Goal: Task Accomplishment & Management: Use online tool/utility

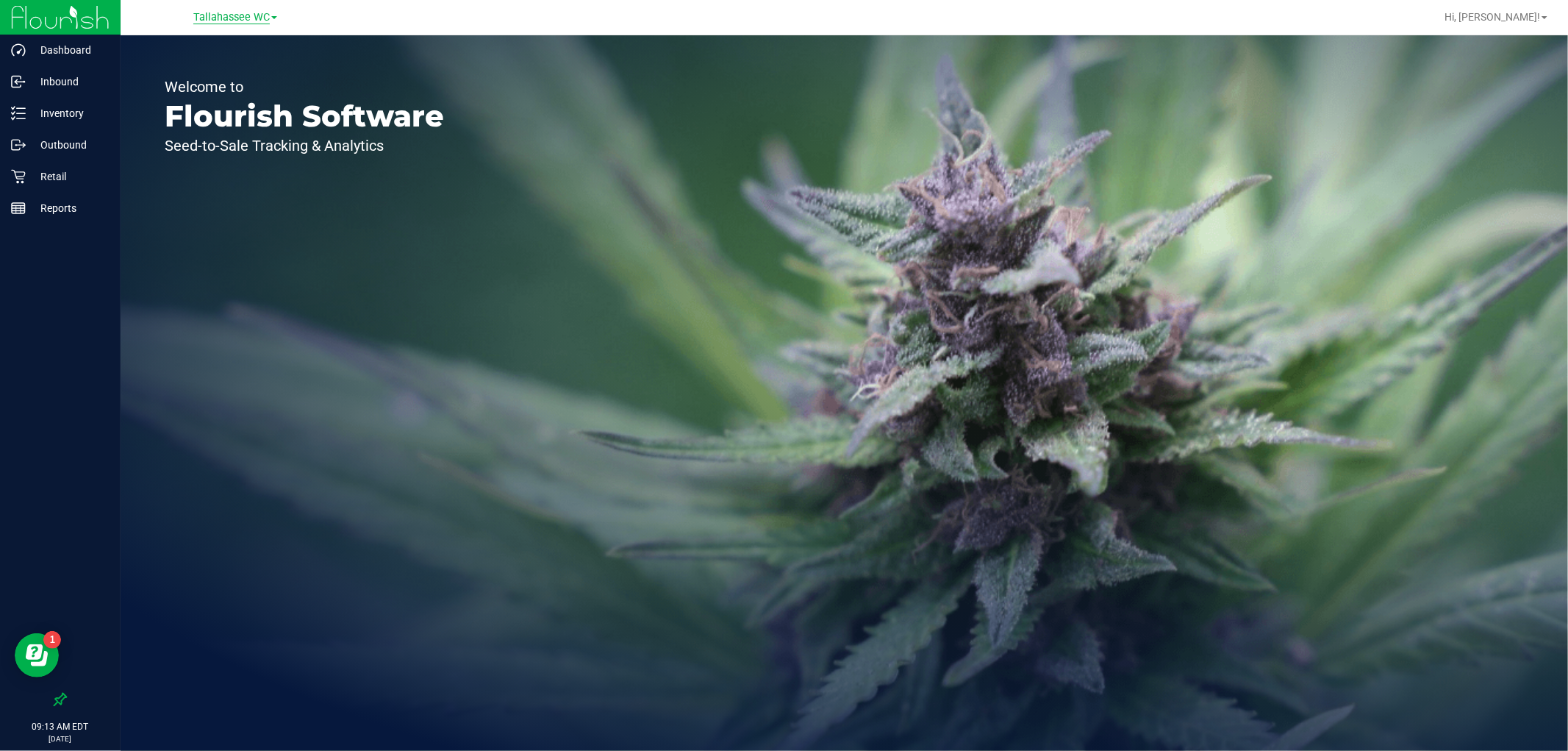
click at [201, 12] on span "Tallahassee WC" at bounding box center [231, 17] width 76 height 13
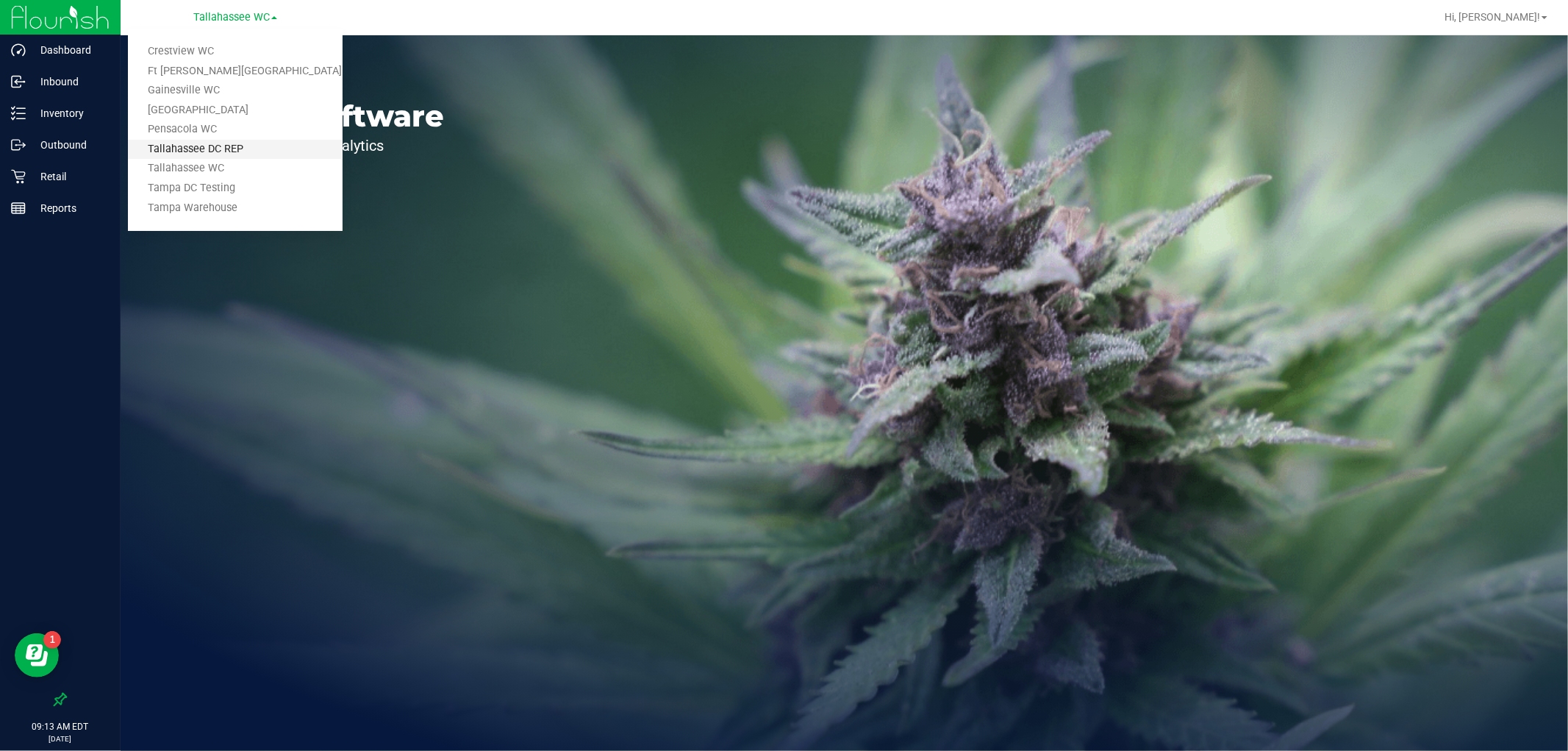
click at [252, 145] on link "Tallahassee DC REP" at bounding box center [235, 150] width 215 height 20
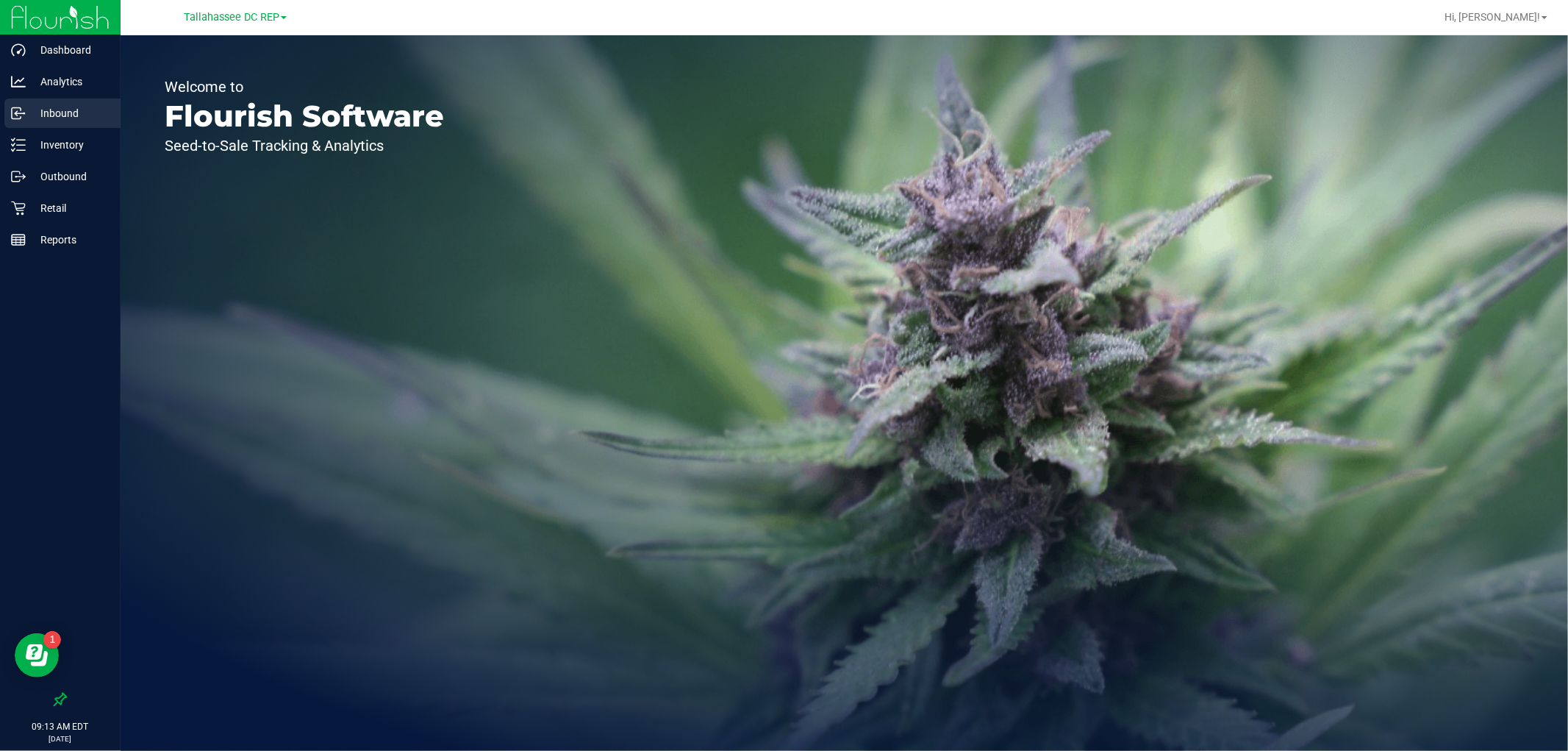
click at [72, 118] on p "Inbound" at bounding box center [70, 113] width 88 height 18
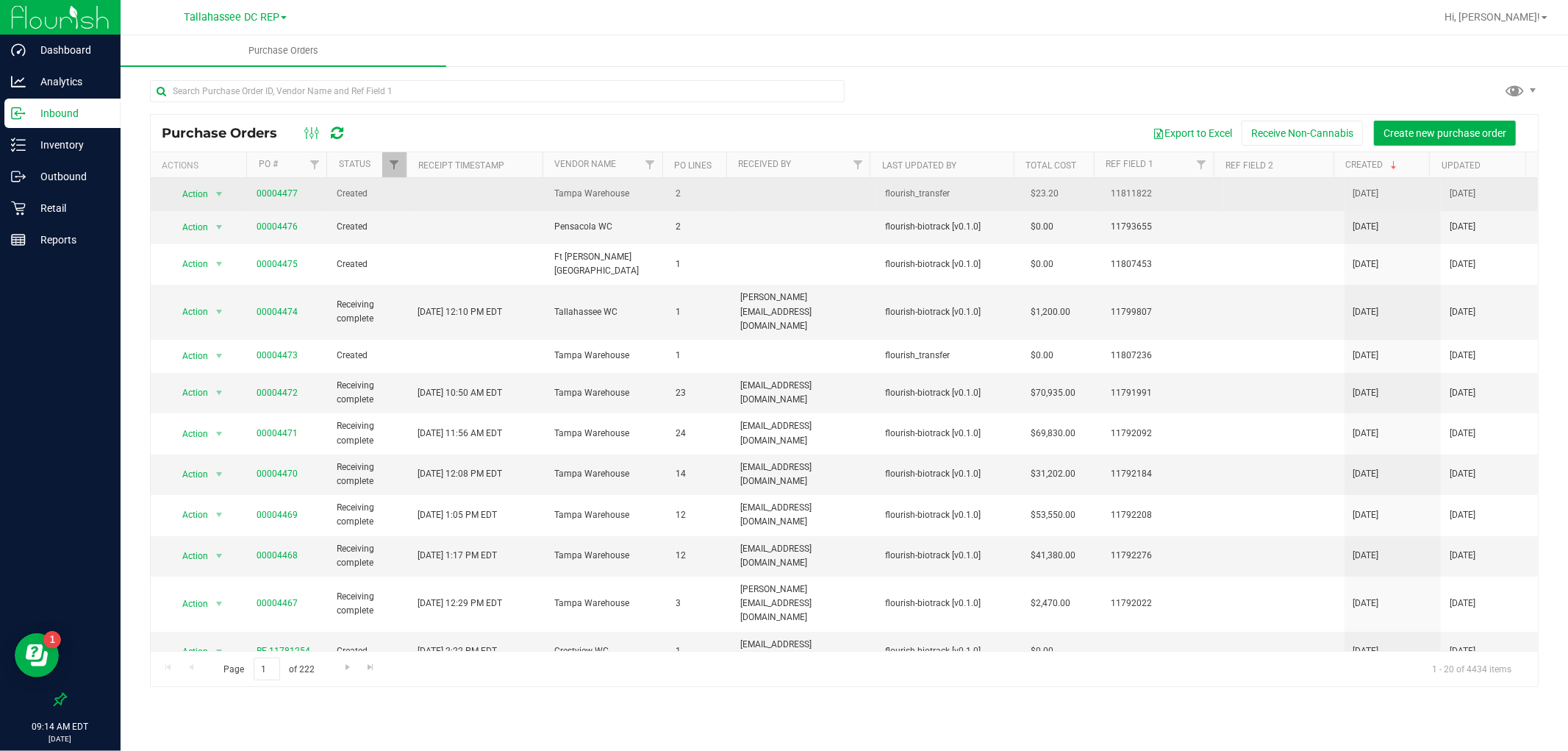
click at [278, 186] on span "00004477" at bounding box center [277, 193] width 41 height 14
click at [277, 193] on link "00004477" at bounding box center [277, 193] width 41 height 10
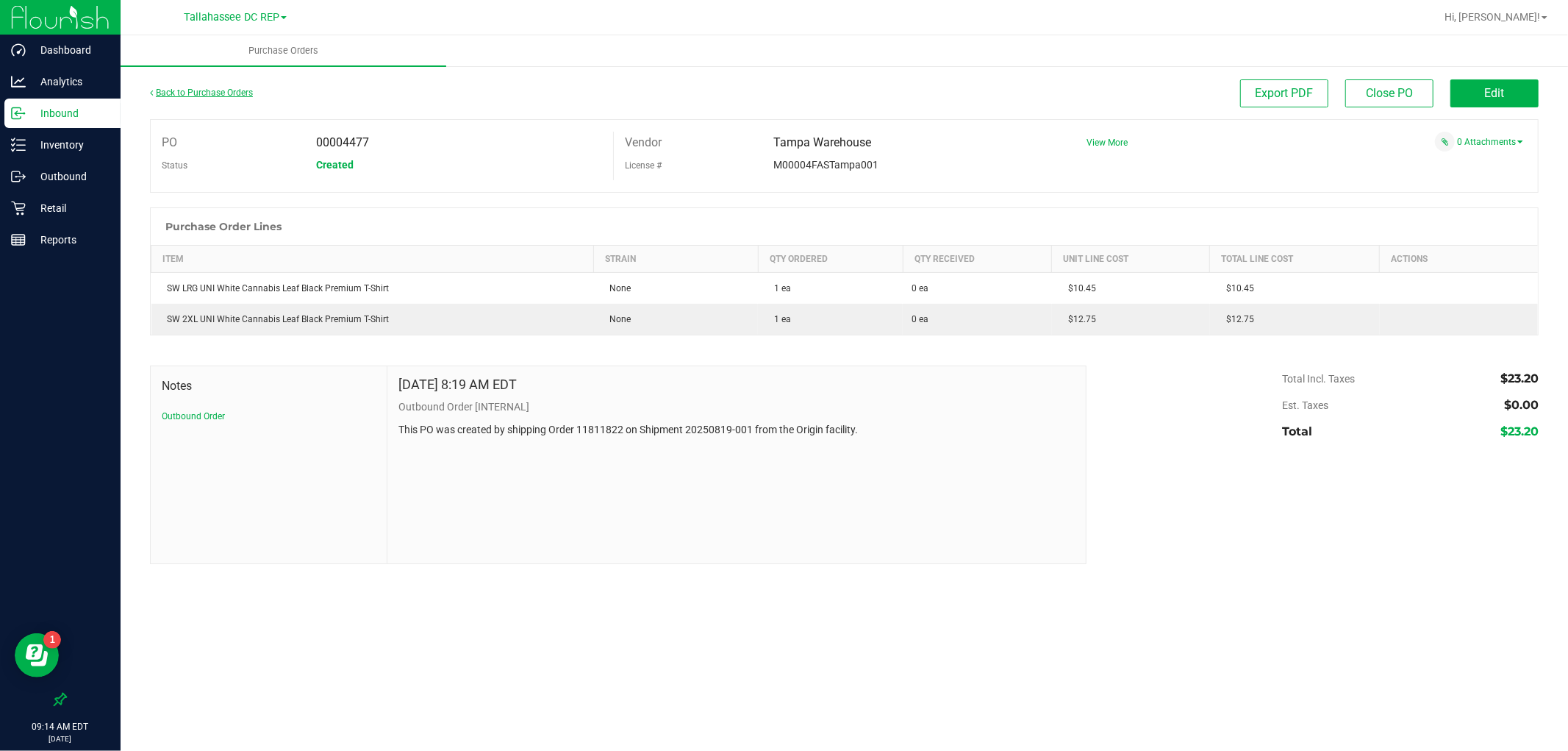
click at [221, 95] on link "Back to Purchase Orders" at bounding box center [202, 93] width 103 height 10
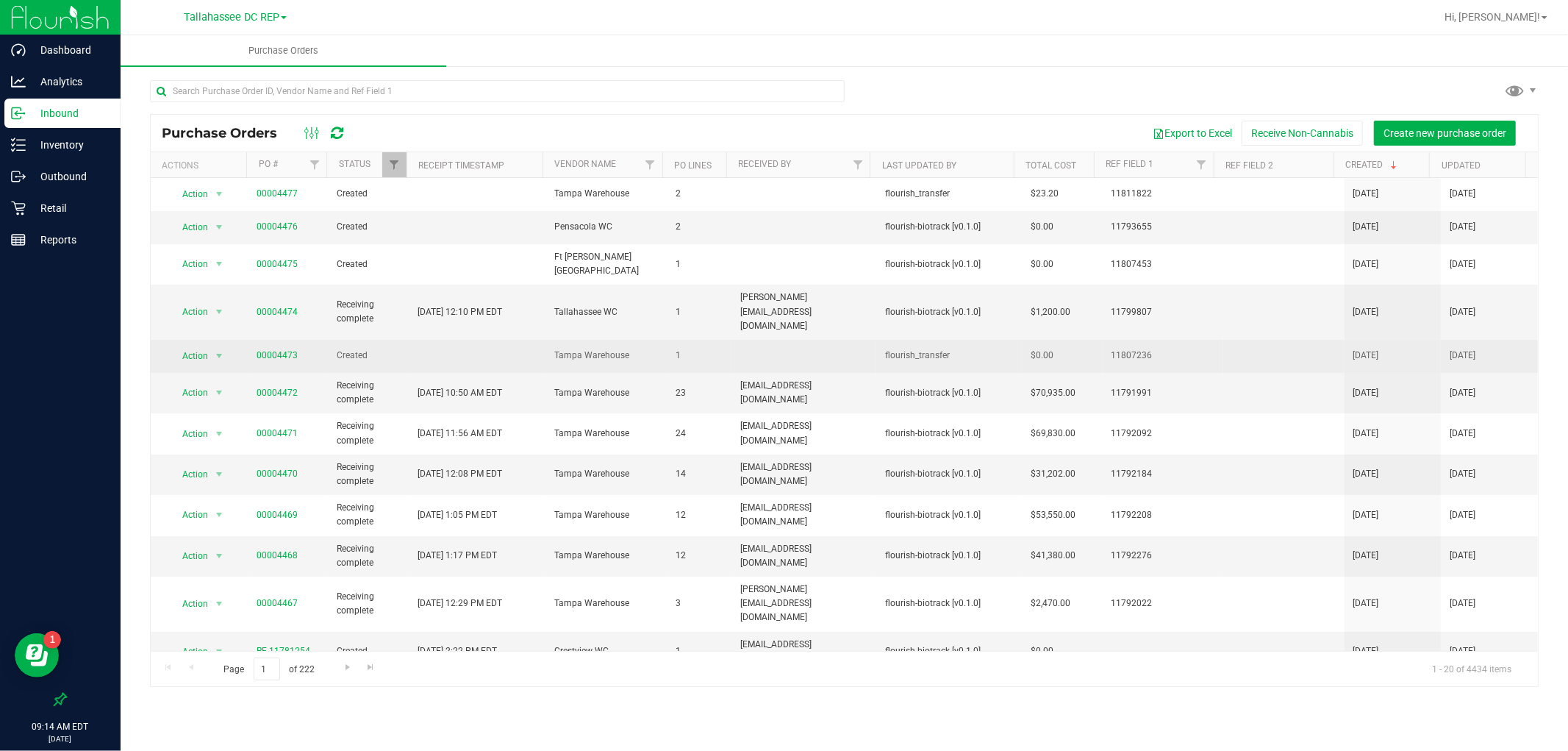
click at [295, 349] on span "00004473" at bounding box center [289, 356] width 64 height 14
click at [284, 351] on link "00004473" at bounding box center [277, 356] width 41 height 10
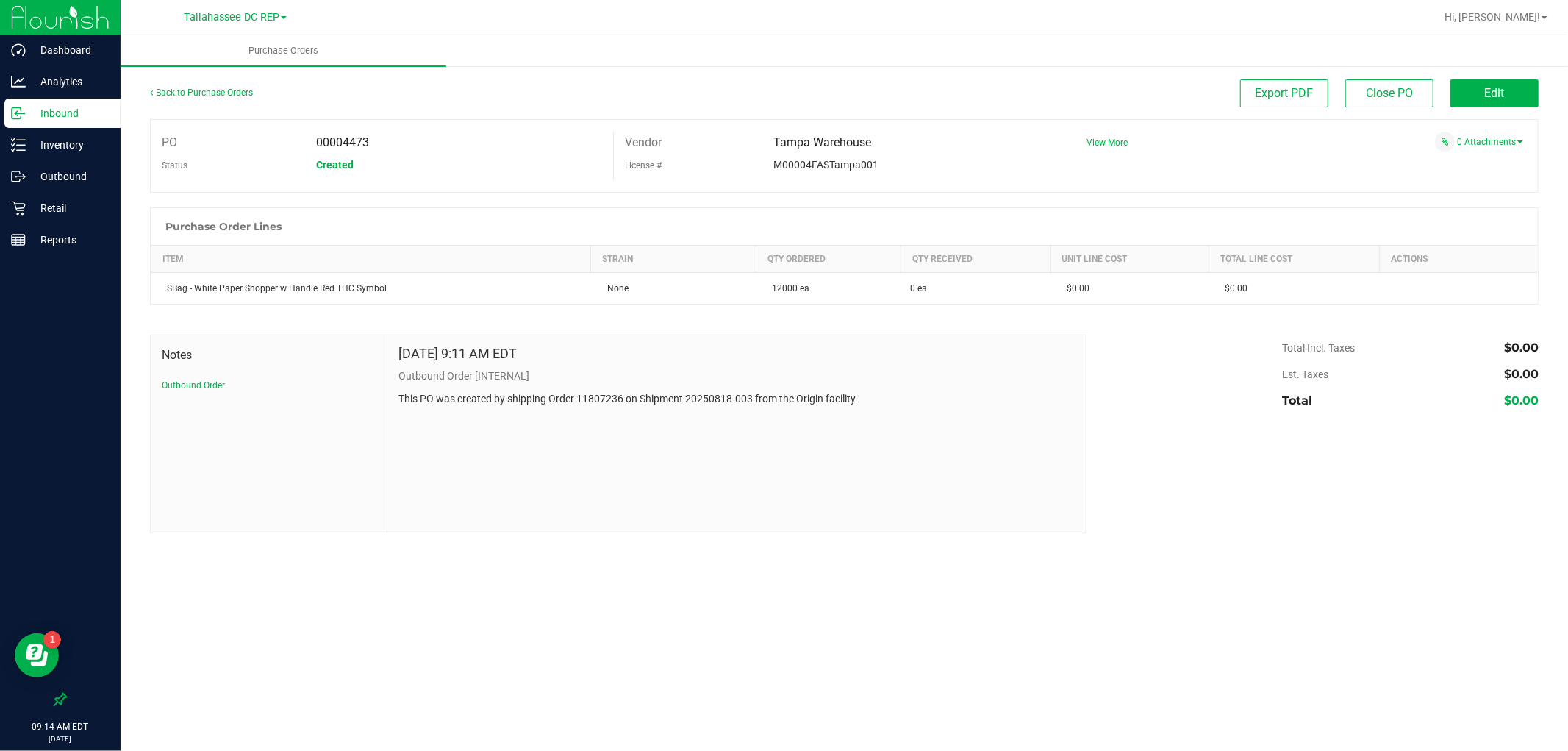
click at [212, 97] on div "Back to Purchase Orders" at bounding box center [324, 92] width 347 height 27
click at [210, 89] on link "Back to Purchase Orders" at bounding box center [202, 93] width 103 height 10
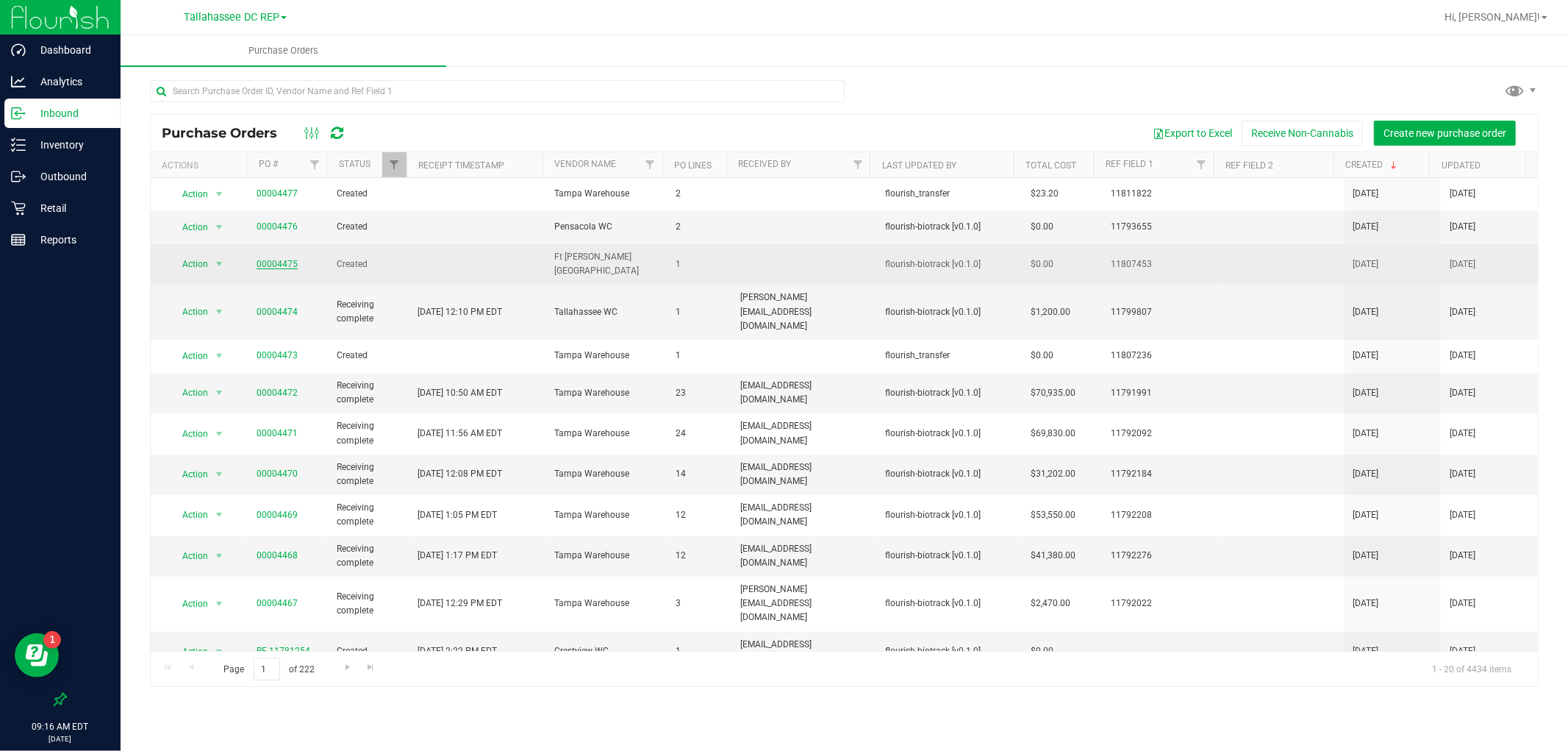
click at [273, 259] on link "00004475" at bounding box center [277, 264] width 41 height 10
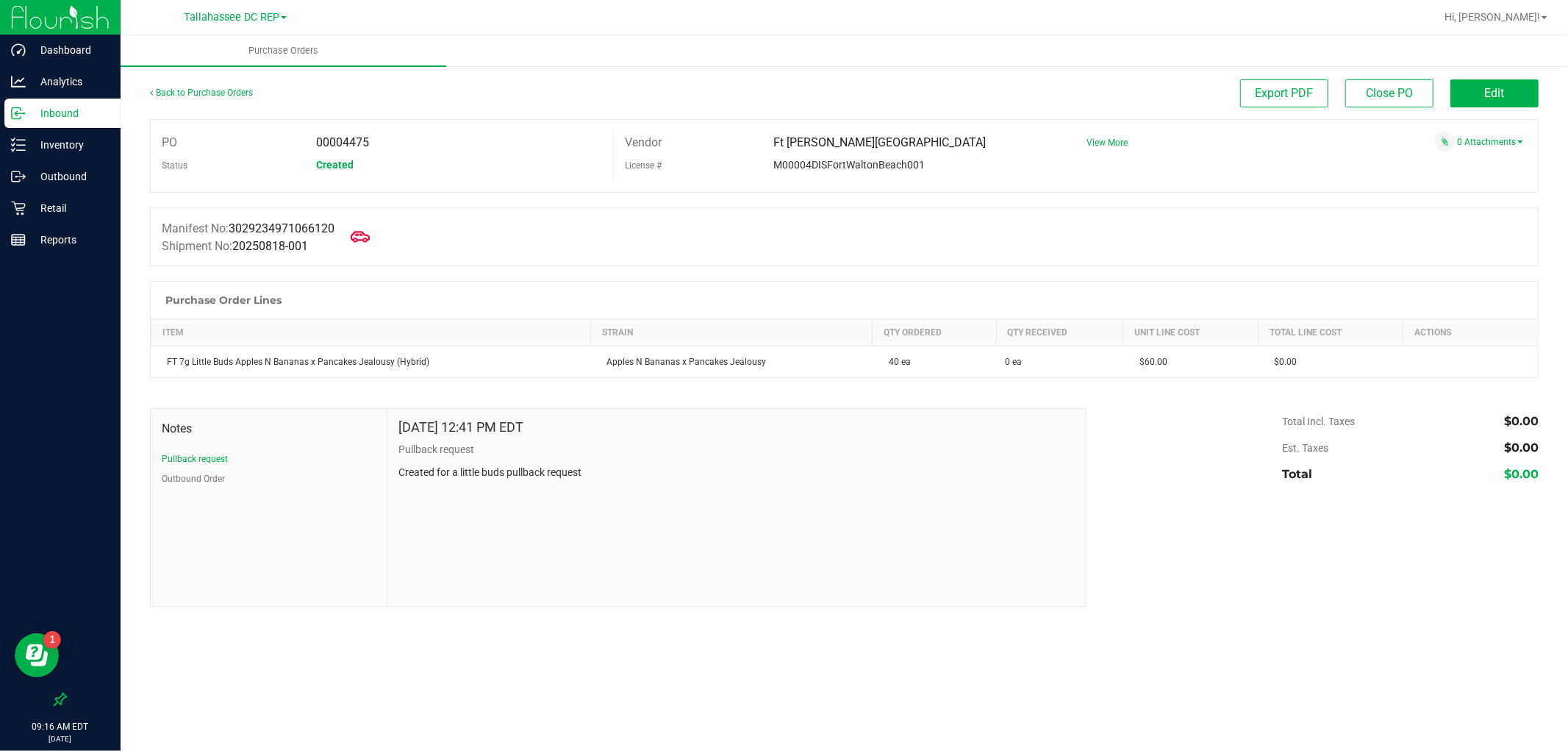
click at [360, 231] on icon at bounding box center [360, 237] width 19 height 19
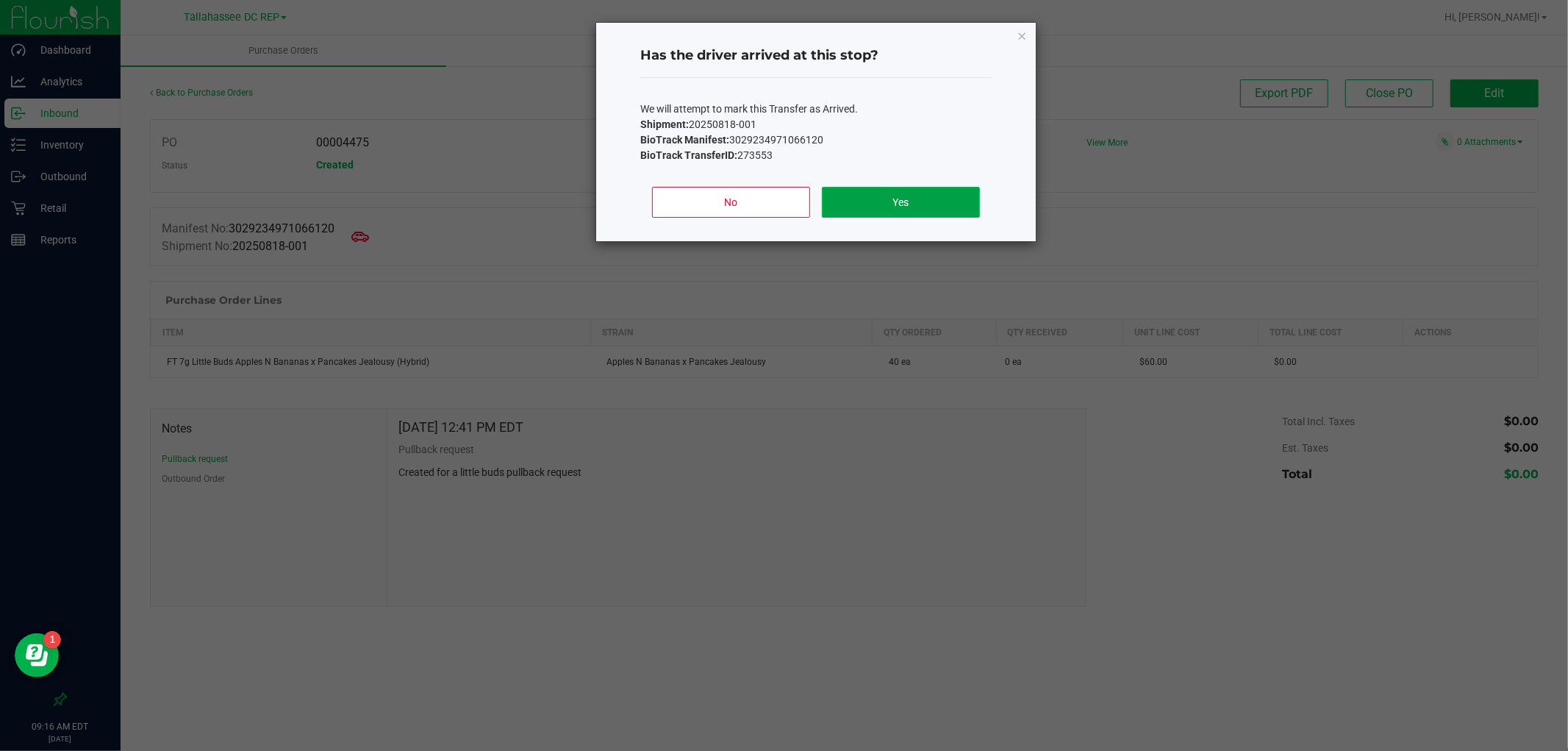
click at [913, 209] on button "Yes" at bounding box center [901, 202] width 158 height 31
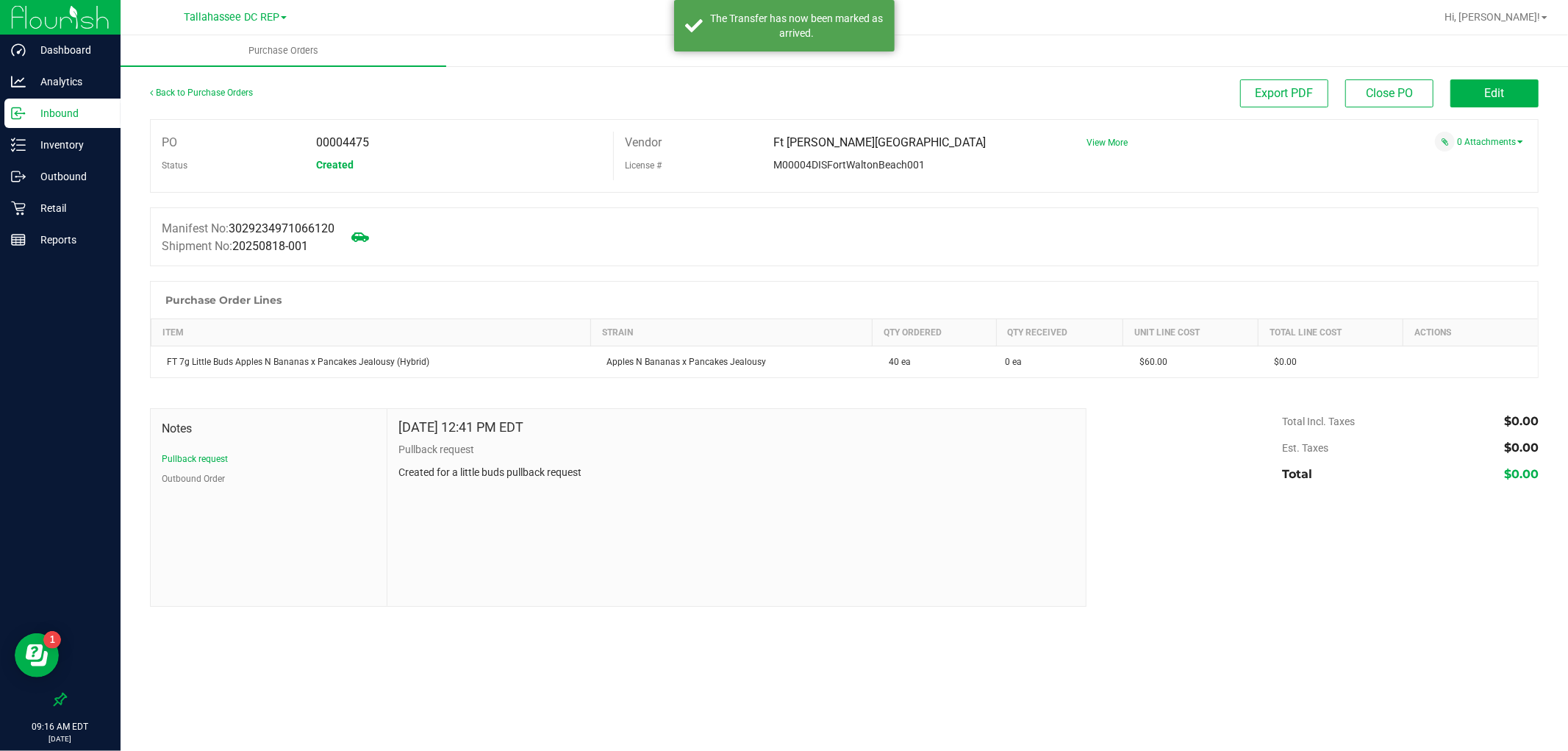
click at [252, 89] on div "Back to Purchase Orders" at bounding box center [324, 92] width 347 height 27
click at [244, 91] on link "Back to Purchase Orders" at bounding box center [202, 93] width 103 height 10
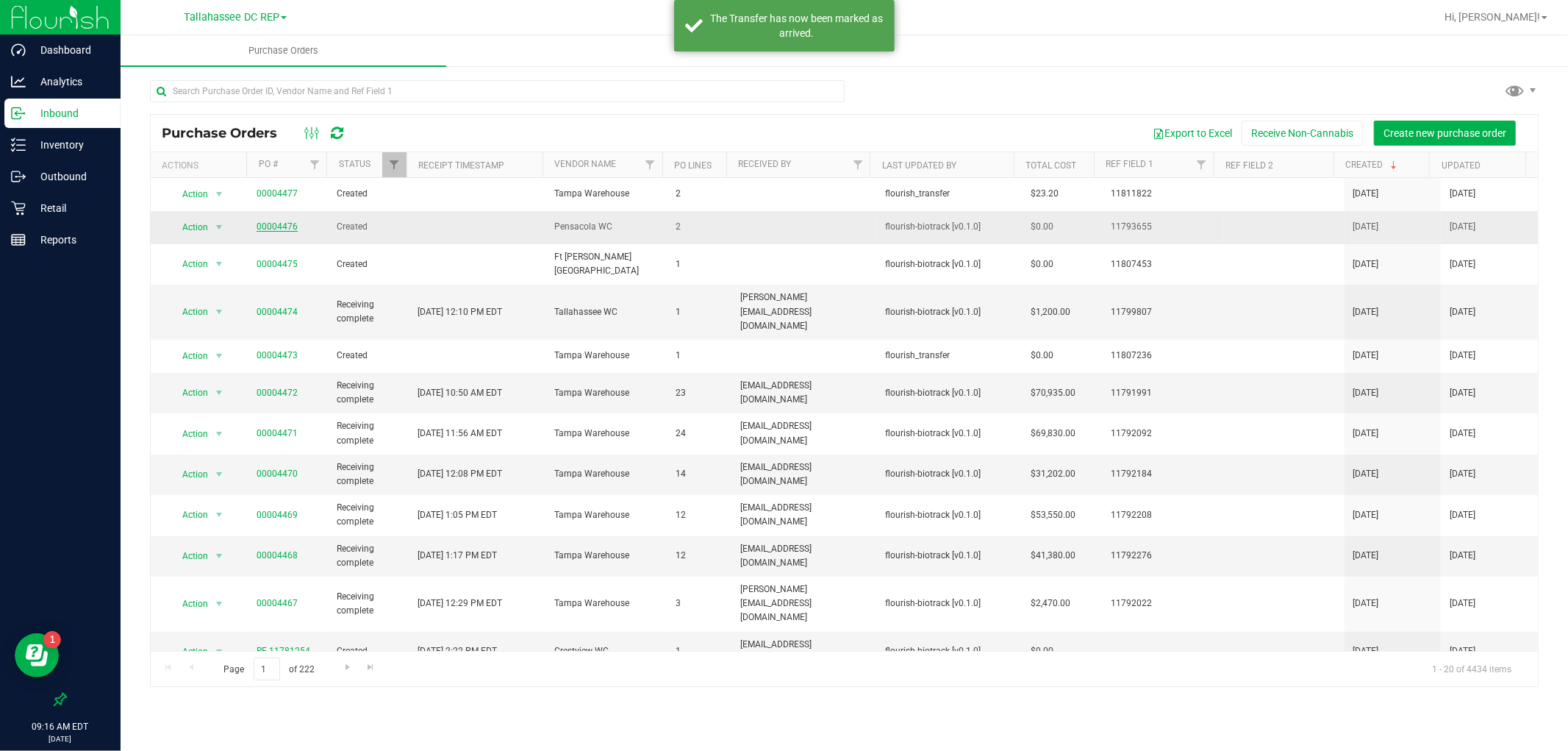
click at [284, 225] on link "00004476" at bounding box center [277, 227] width 41 height 10
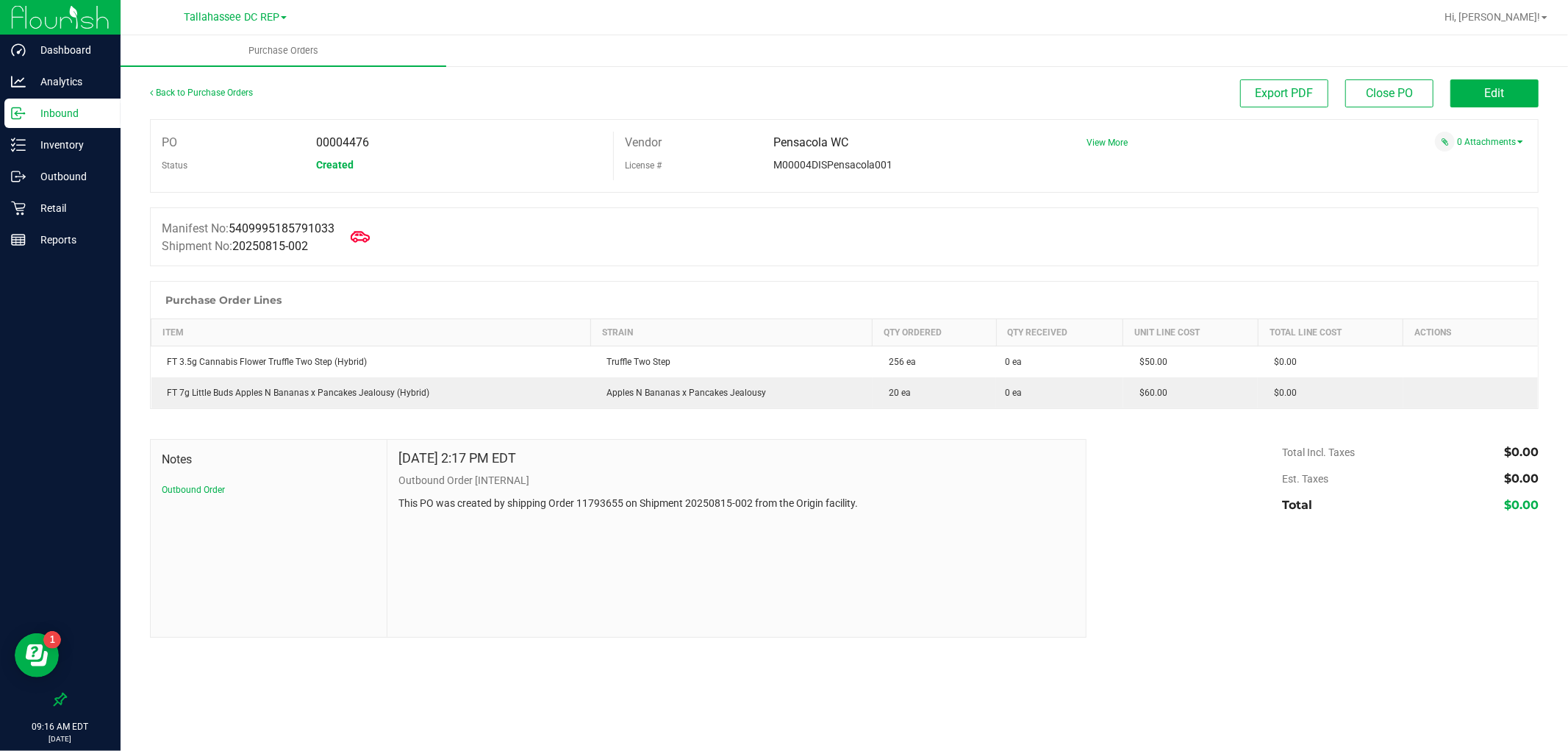
click at [362, 243] on icon at bounding box center [360, 237] width 19 height 19
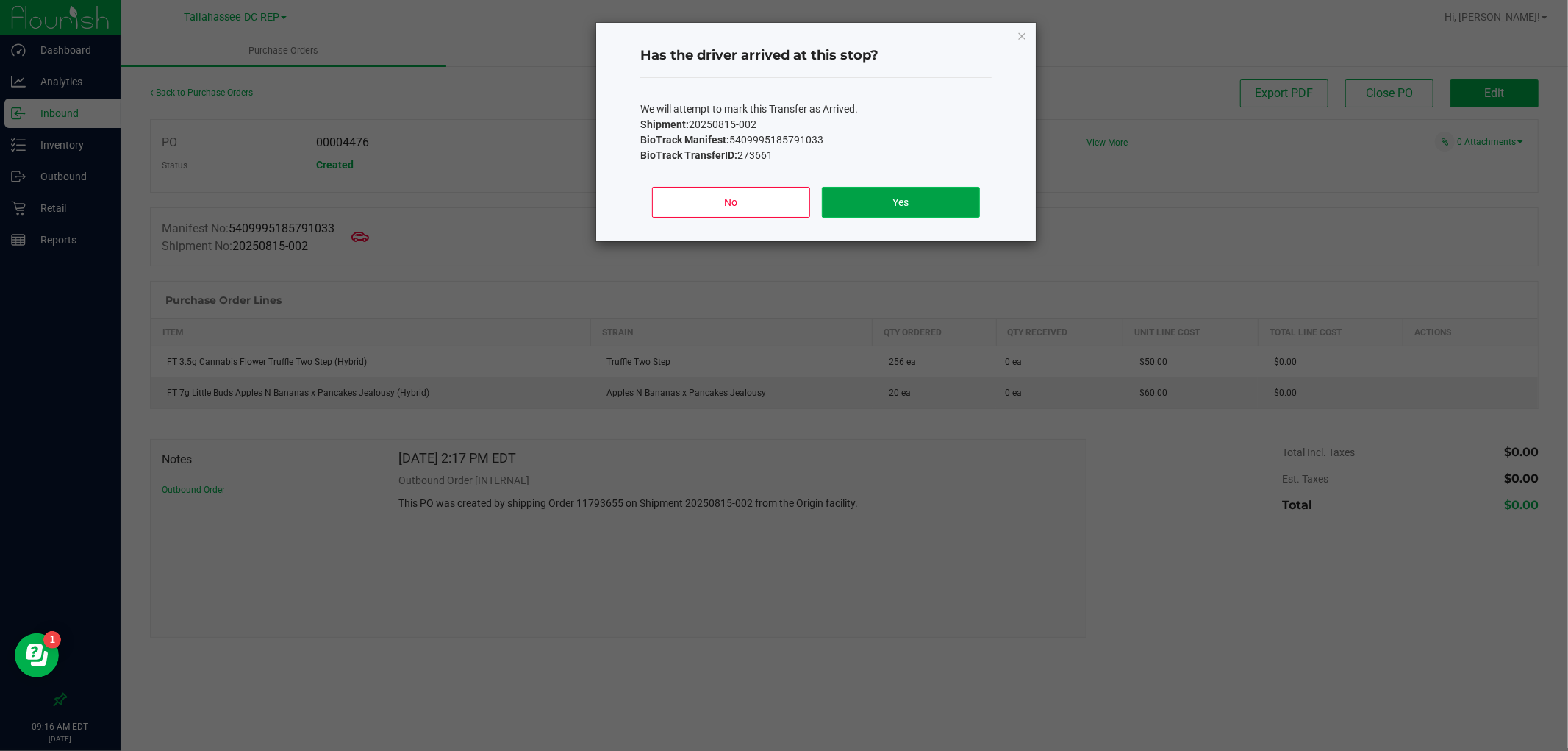
click at [975, 200] on button "Yes" at bounding box center [901, 202] width 158 height 31
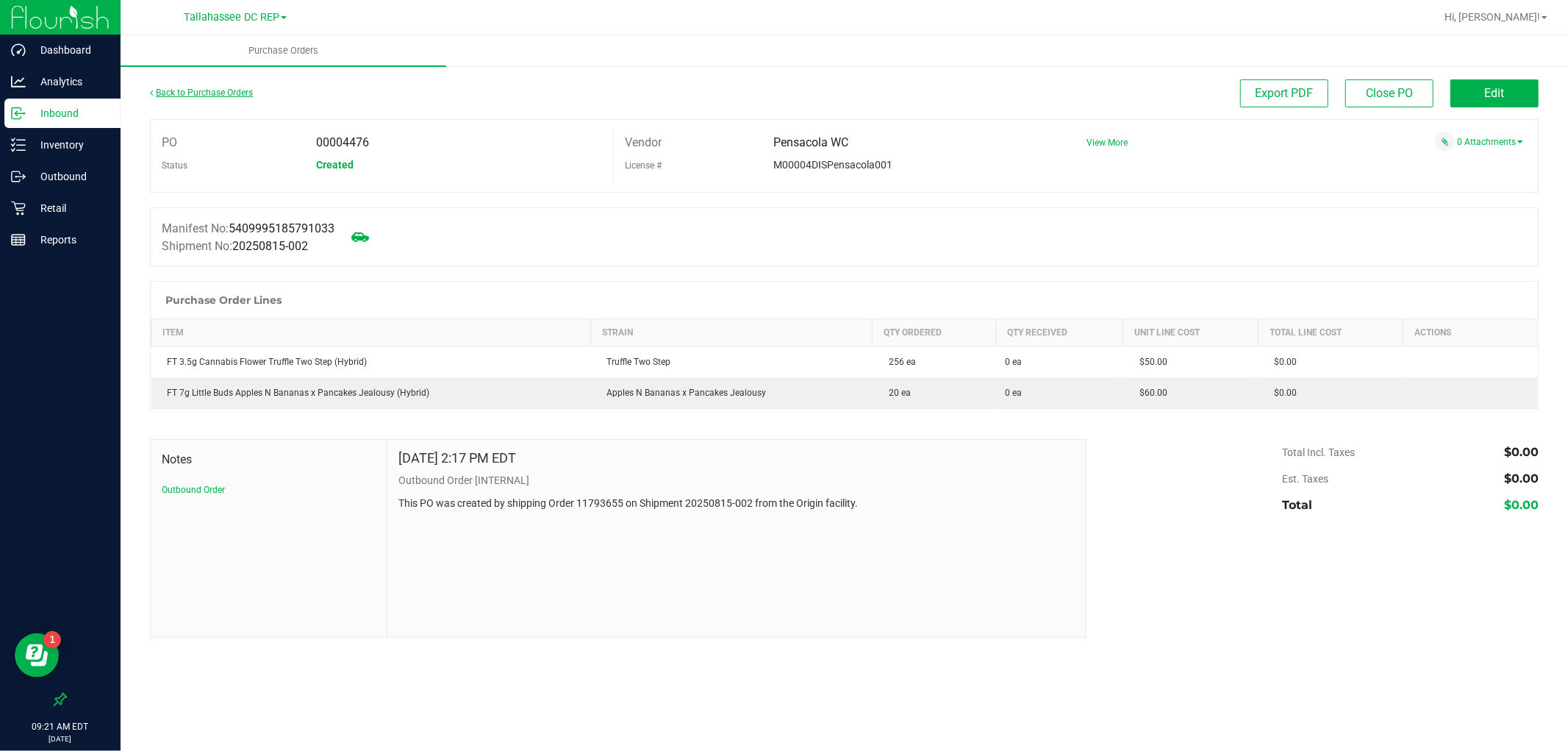
click at [161, 89] on link "Back to Purchase Orders" at bounding box center [202, 93] width 103 height 10
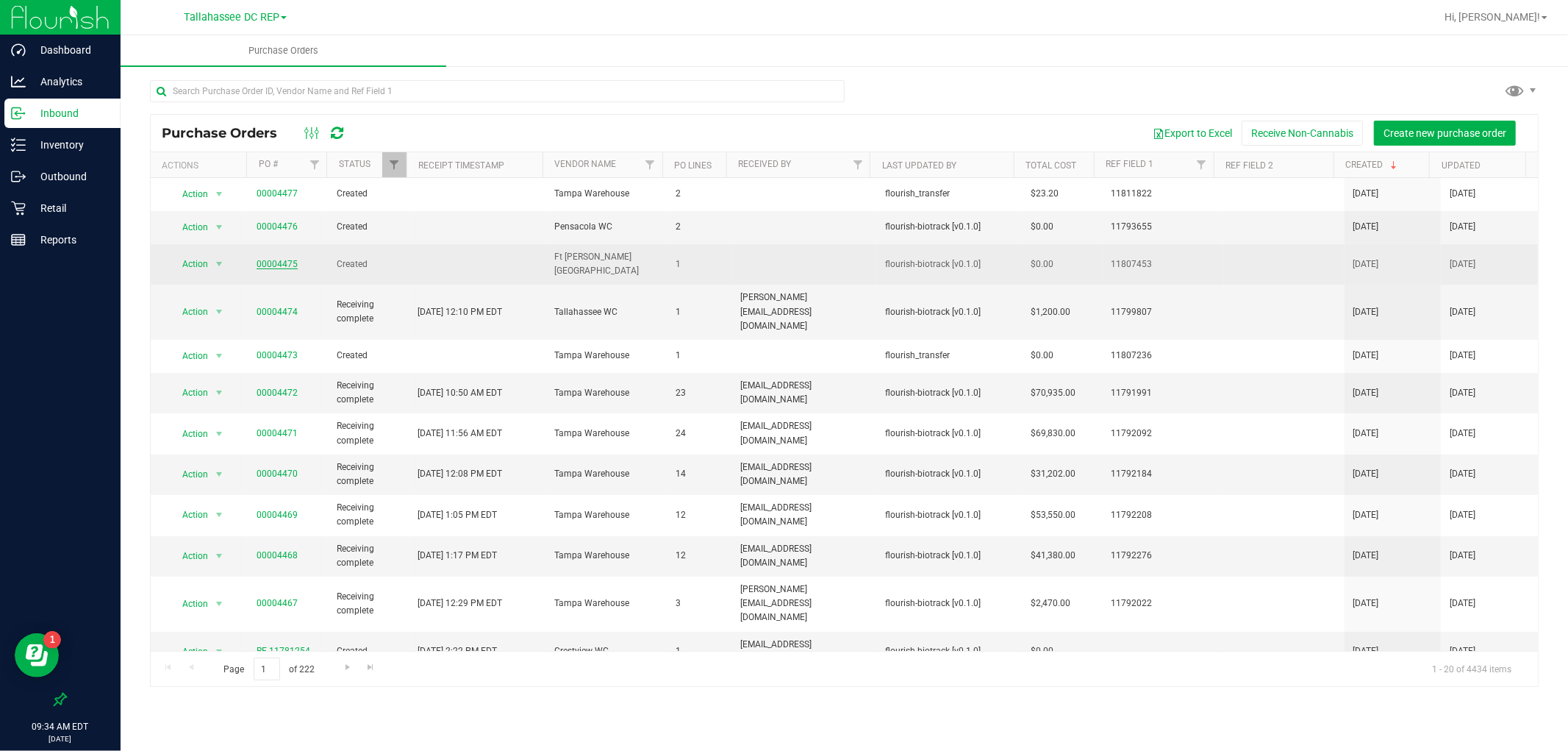
click at [276, 259] on link "00004475" at bounding box center [277, 264] width 41 height 10
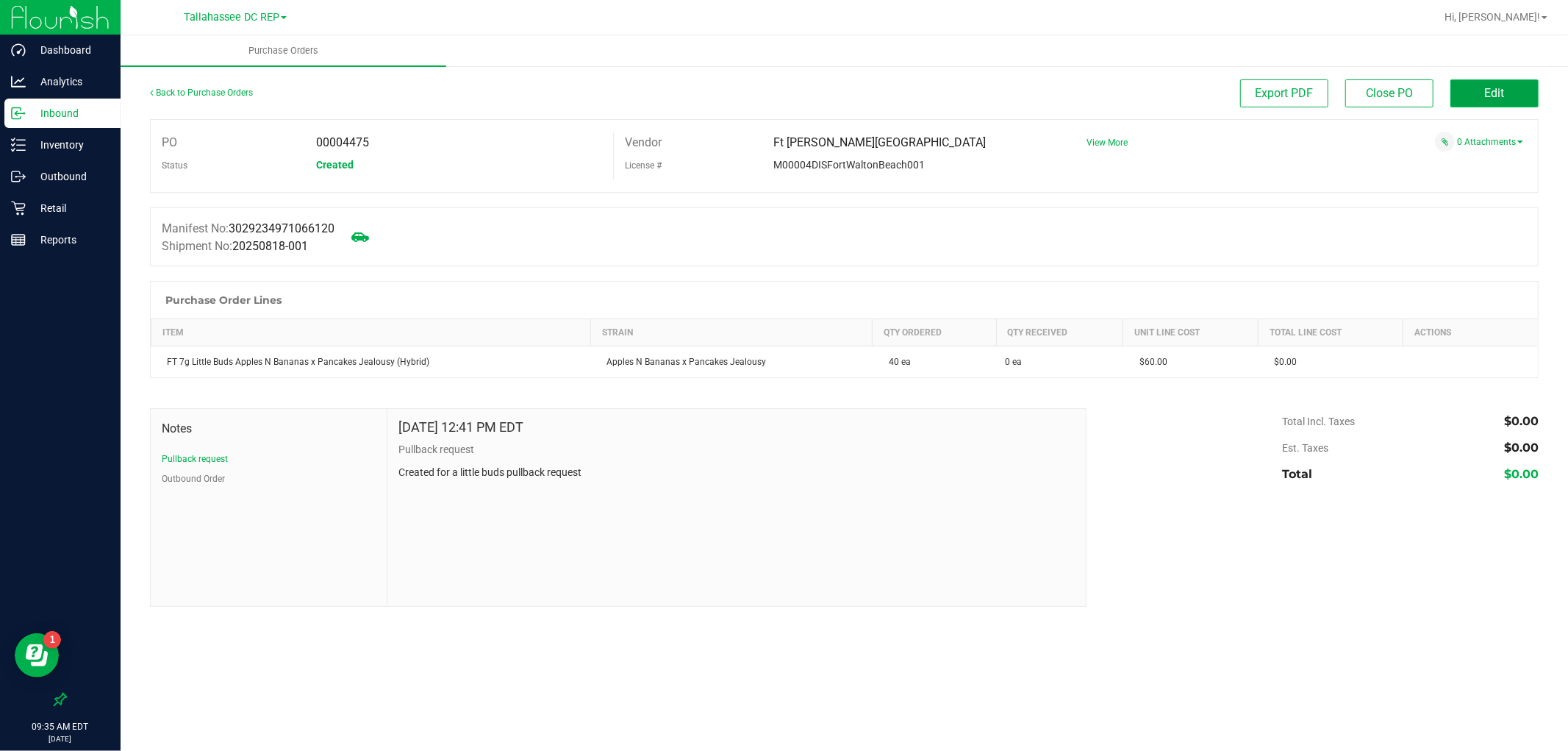
click at [1481, 98] on button "Edit" at bounding box center [1494, 93] width 88 height 28
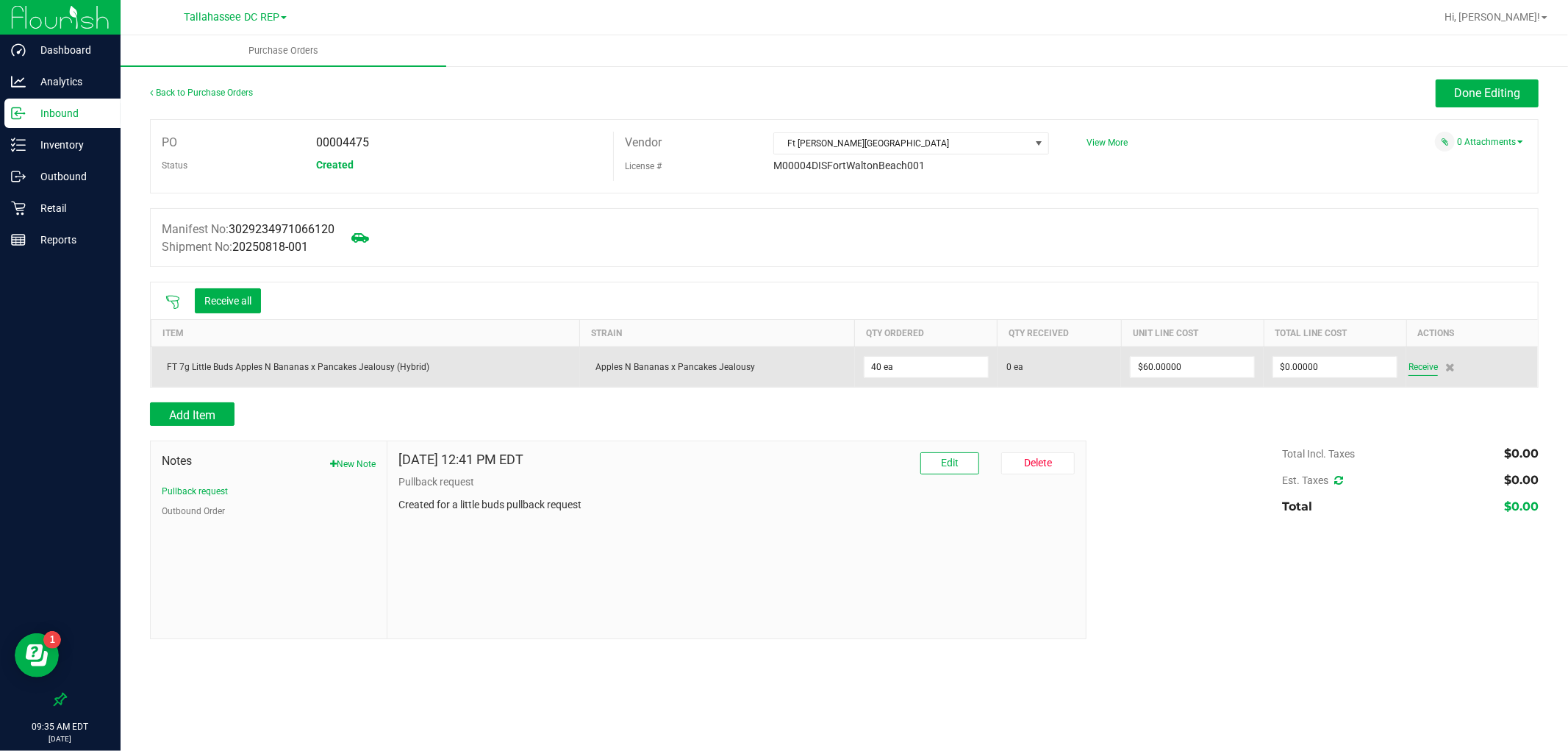
click at [1426, 365] on span "Receive" at bounding box center [1423, 367] width 29 height 18
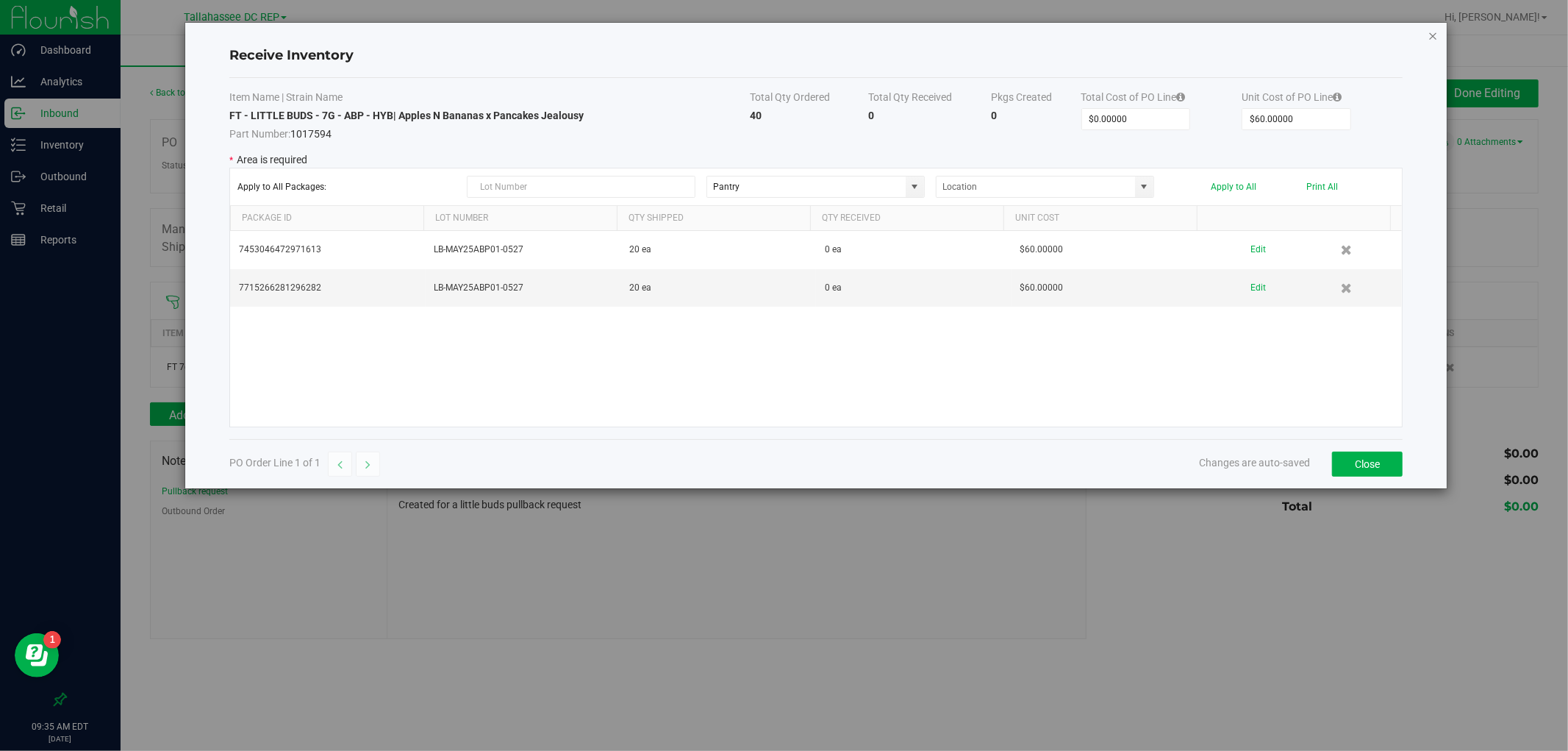
click at [1429, 39] on icon "Close modal" at bounding box center [1433, 35] width 10 height 18
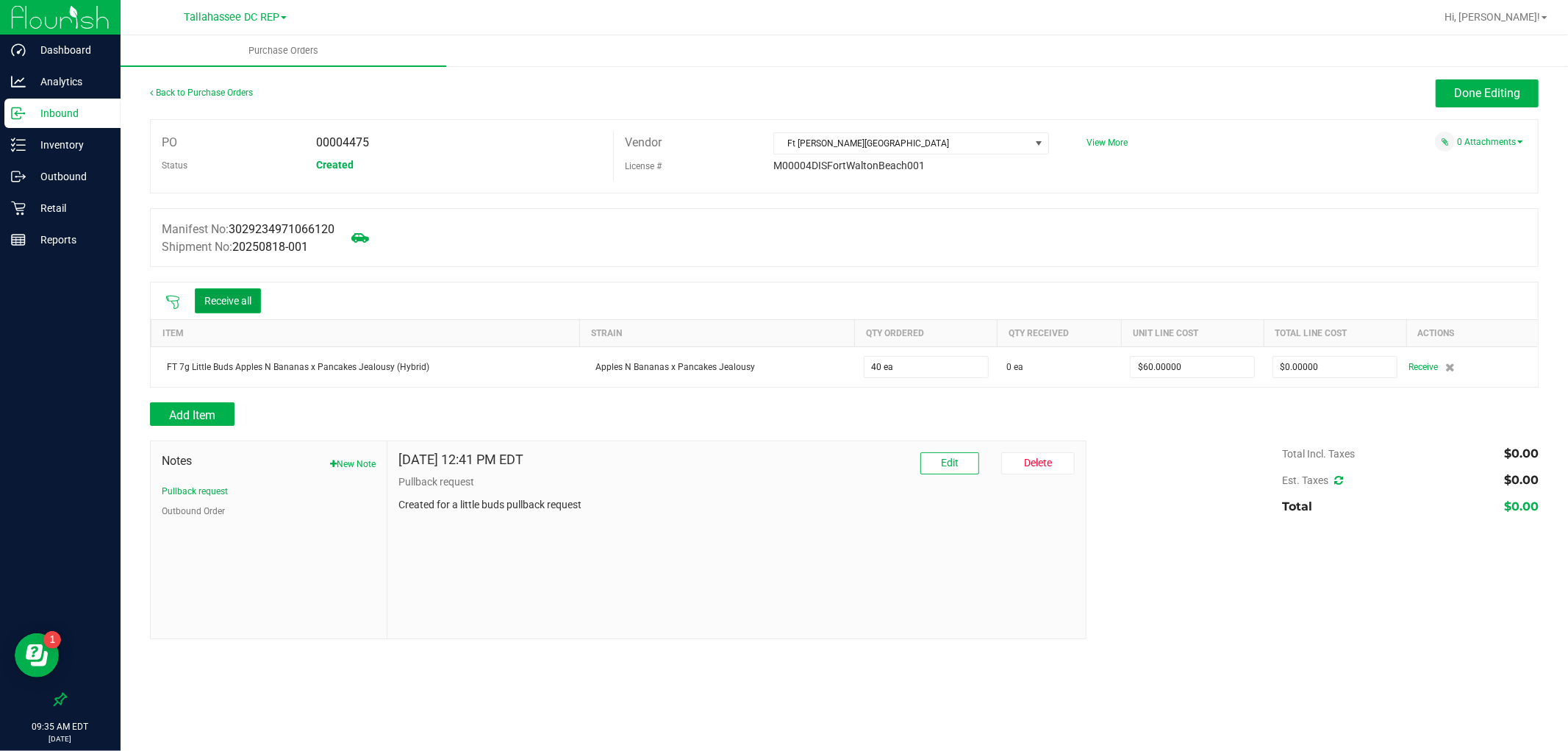
click at [218, 314] on button "Receive all" at bounding box center [228, 301] width 66 height 25
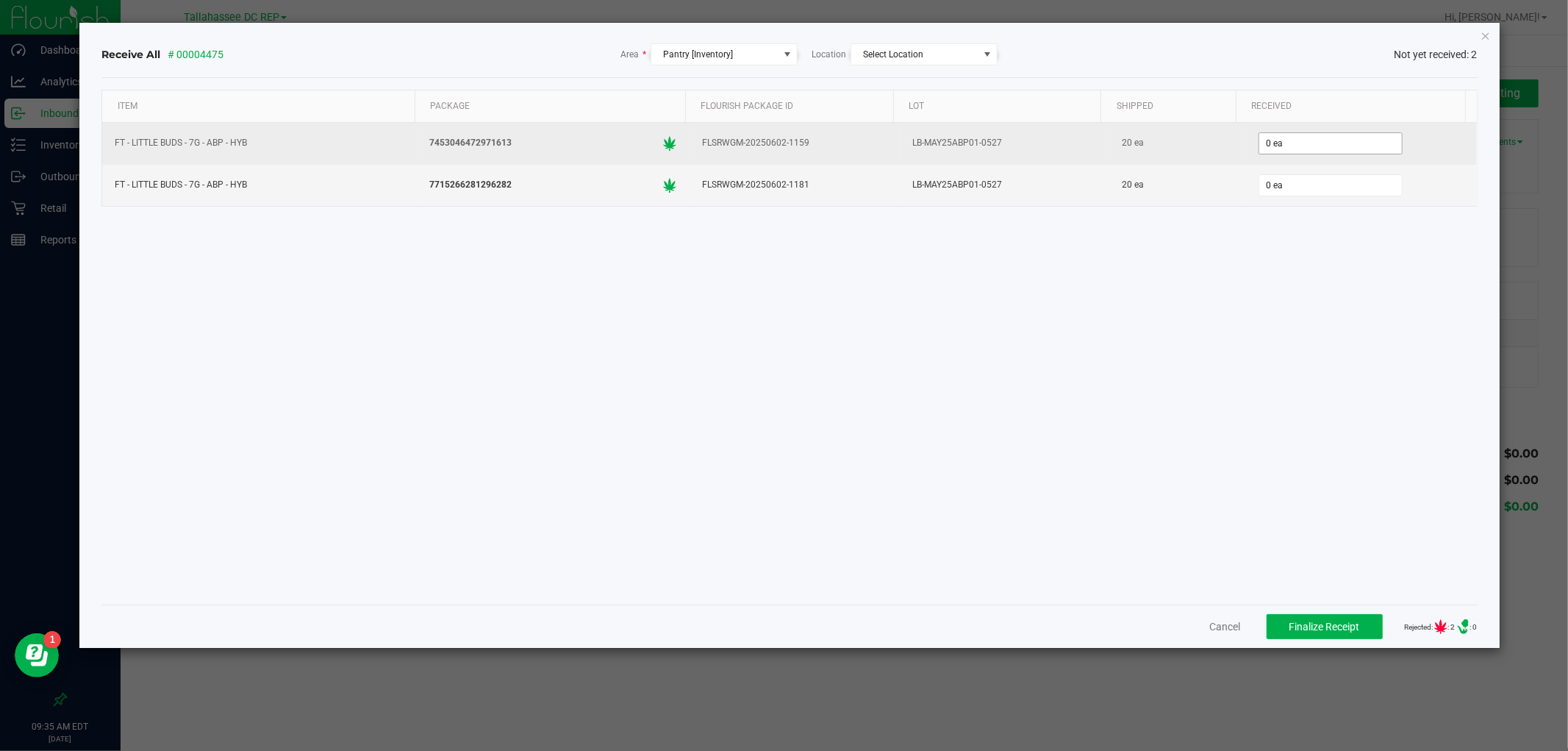
click at [1292, 155] on span "0 ea" at bounding box center [1331, 143] width 144 height 22
click at [1290, 146] on input "0" at bounding box center [1331, 143] width 143 height 21
type input "20"
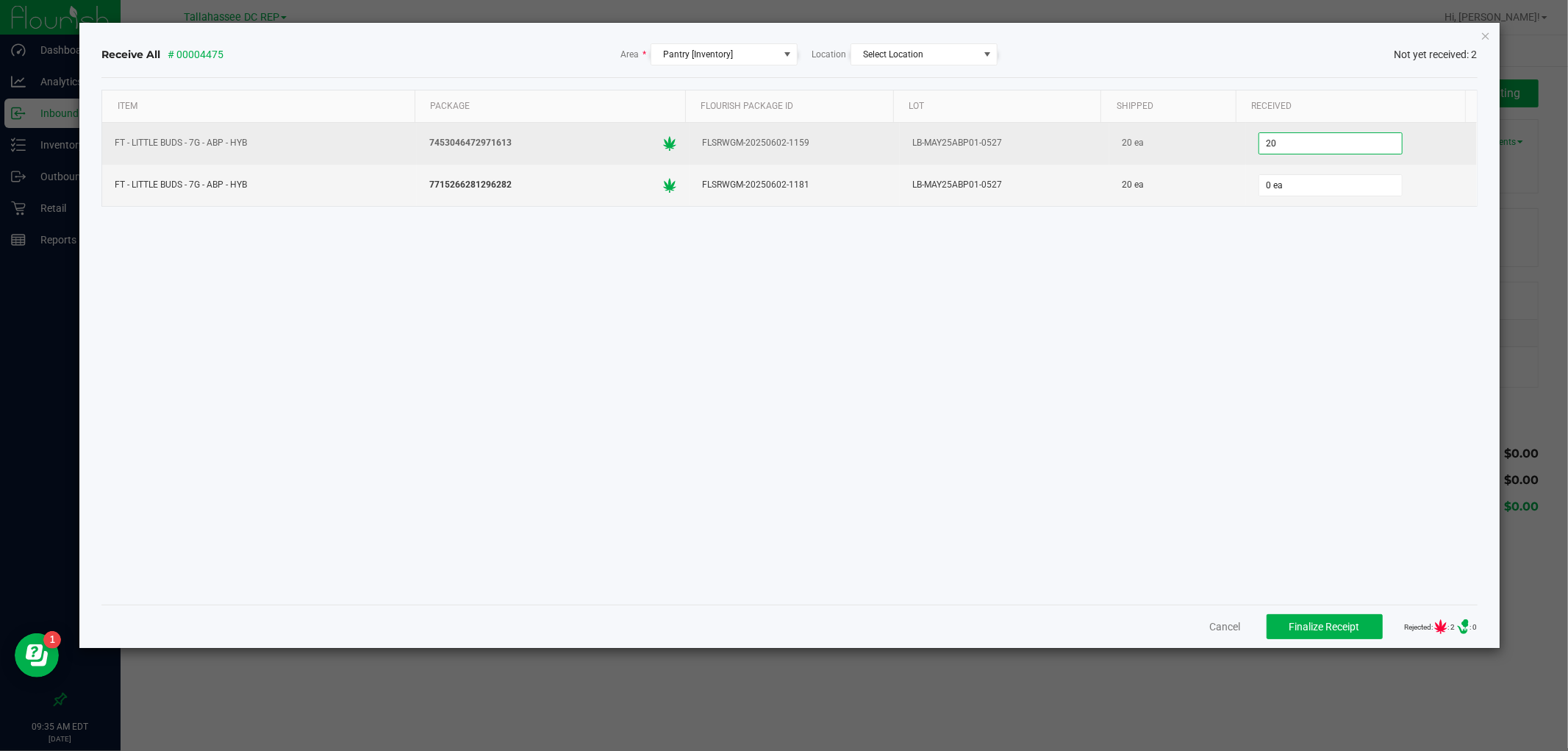
type input "0"
type input "20 ea"
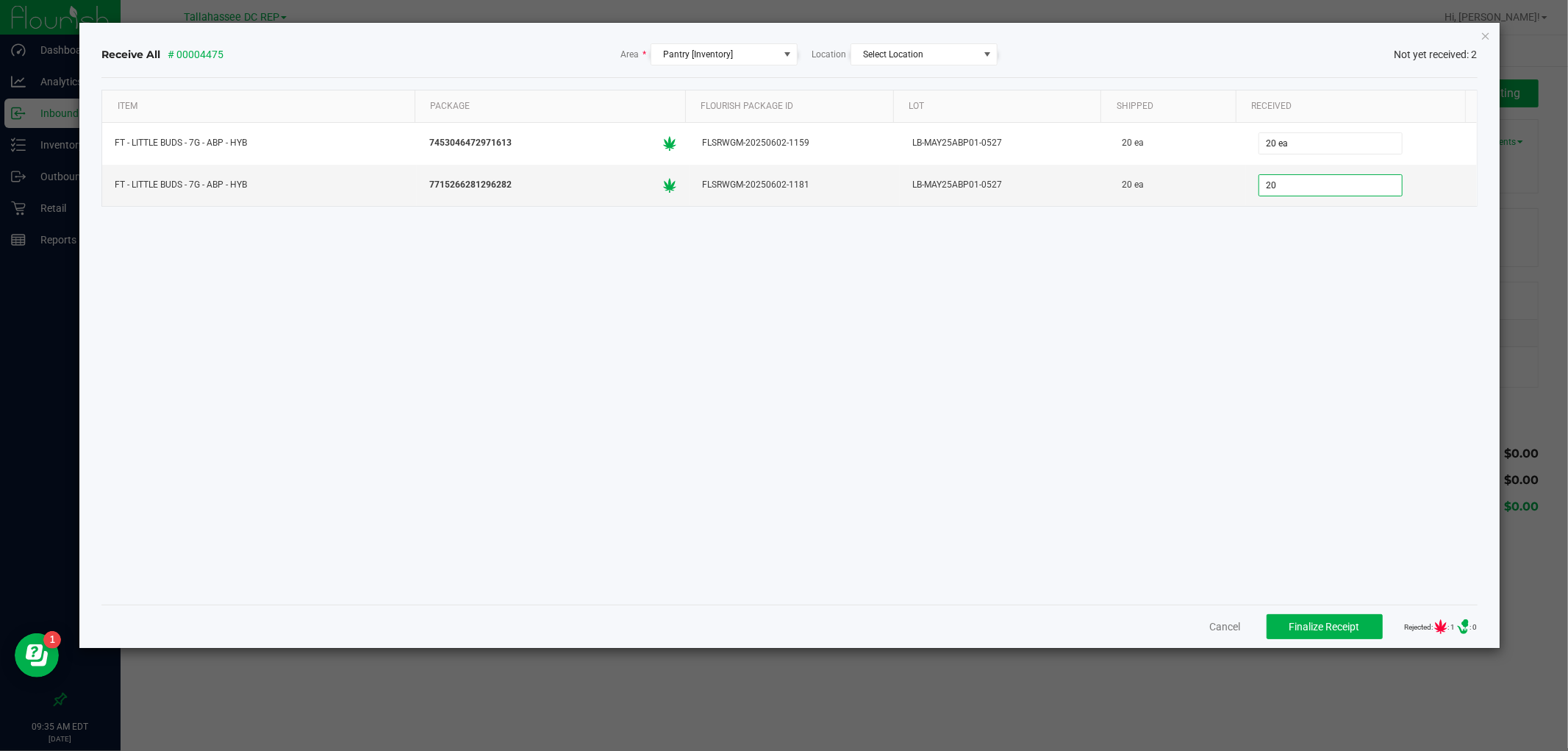
type input "20 ea"
click at [1297, 322] on div "Item Package Flourish Package ID Lot Shipped Received FT - LITTLE BUDS - 7G - A…" at bounding box center [789, 341] width 1376 height 504
click at [1315, 637] on button "Finalize Receipt" at bounding box center [1324, 626] width 116 height 25
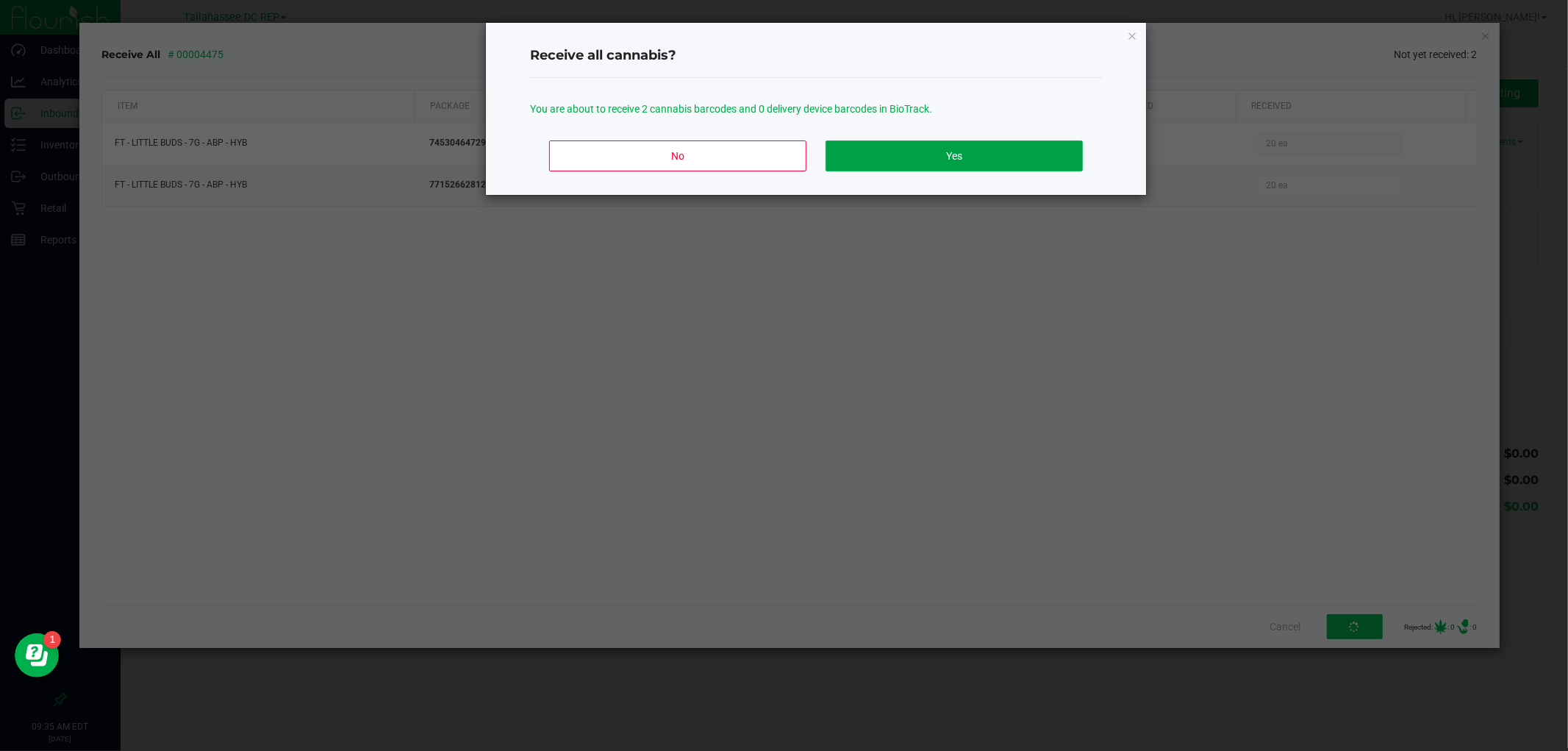
click at [1051, 151] on button "Yes" at bounding box center [954, 156] width 258 height 31
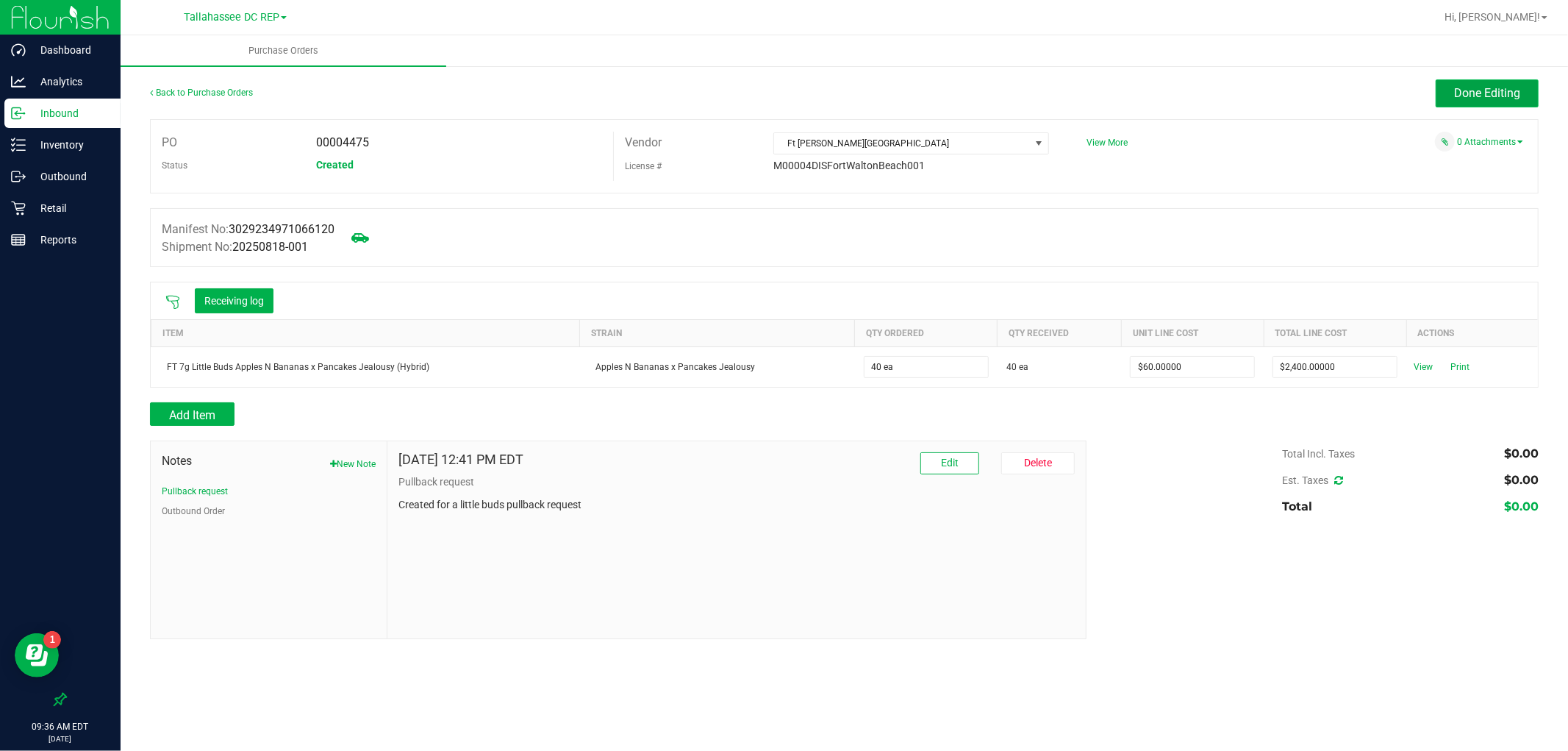
click at [1489, 90] on span "Done Editing" at bounding box center [1486, 93] width 66 height 14
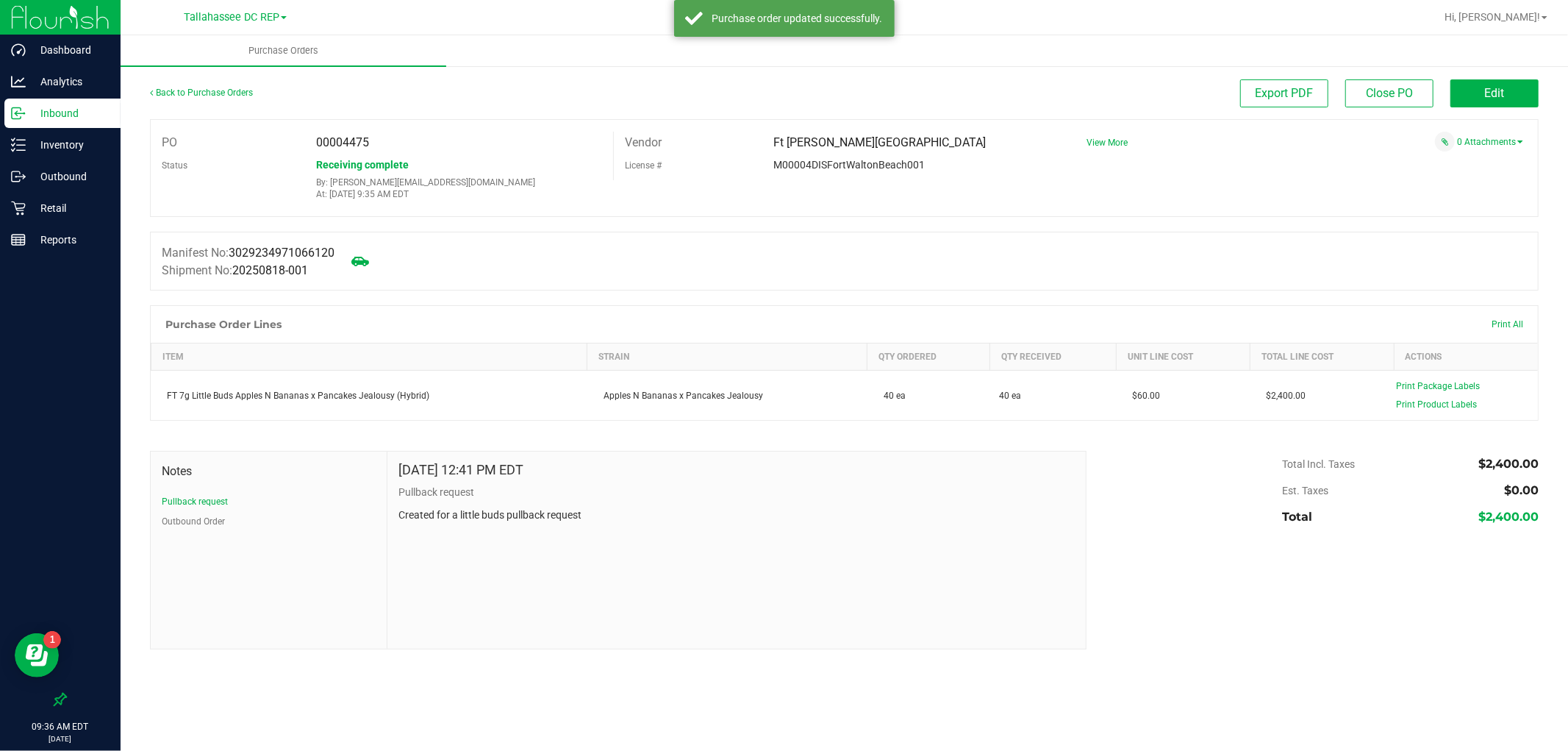
click at [163, 97] on div "Back to Purchase Orders" at bounding box center [324, 92] width 347 height 27
click at [166, 92] on link "Back to Purchase Orders" at bounding box center [202, 93] width 103 height 10
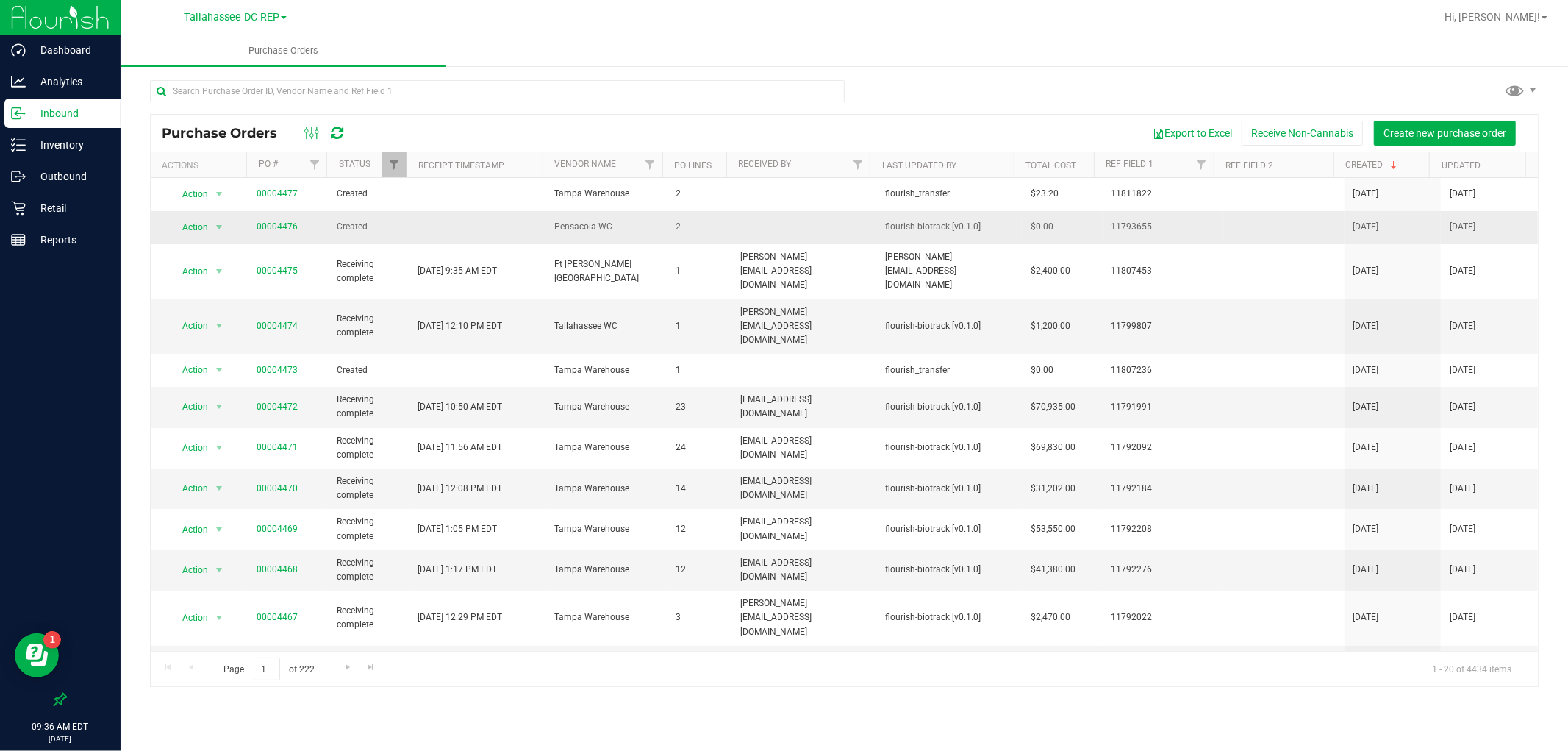
click at [283, 220] on span "00004476" at bounding box center [277, 227] width 41 height 14
click at [289, 233] on span "00004476" at bounding box center [277, 227] width 41 height 14
click at [289, 227] on link "00004476" at bounding box center [277, 227] width 41 height 10
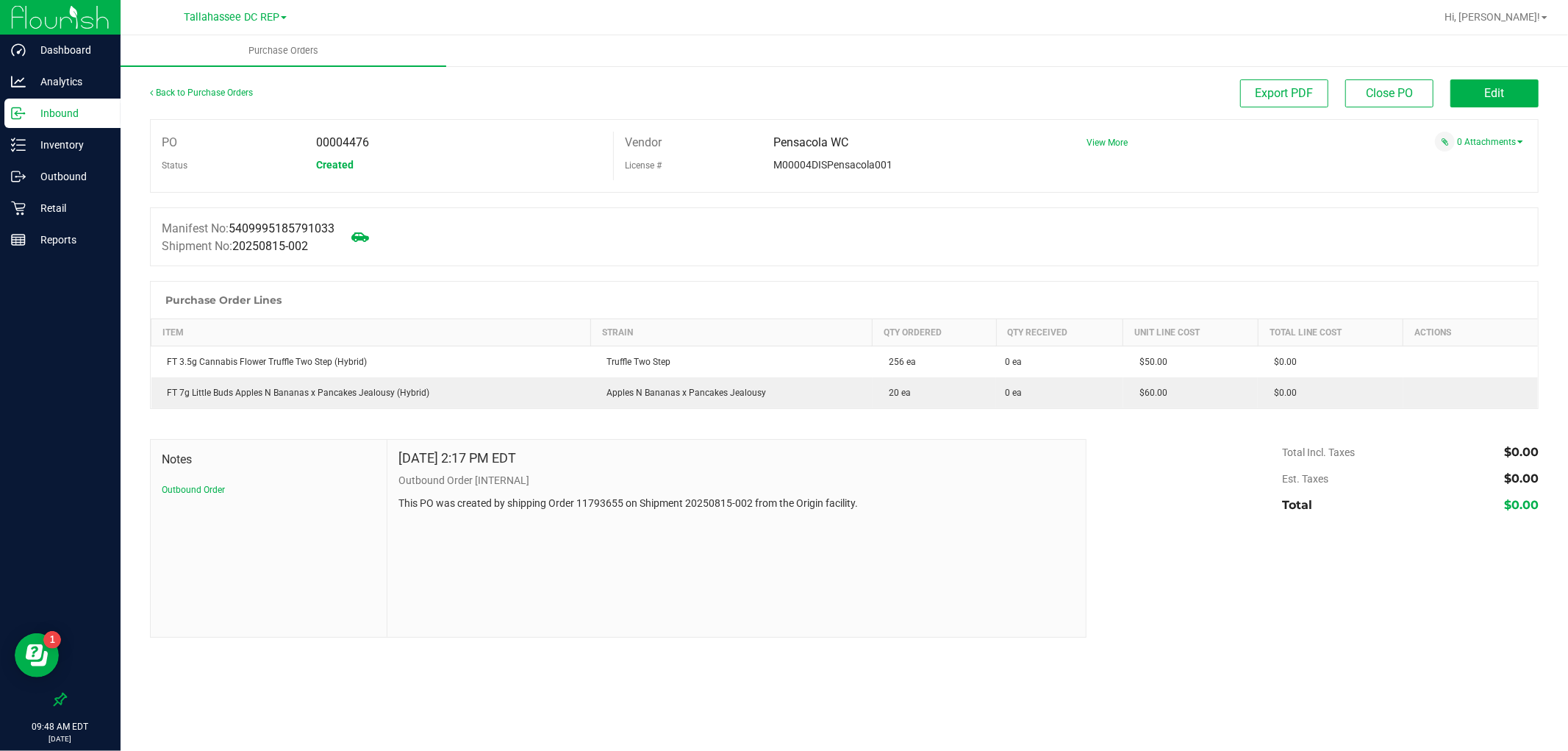
click at [35, 121] on p "Inbound" at bounding box center [70, 113] width 88 height 18
